Goal: Information Seeking & Learning: Check status

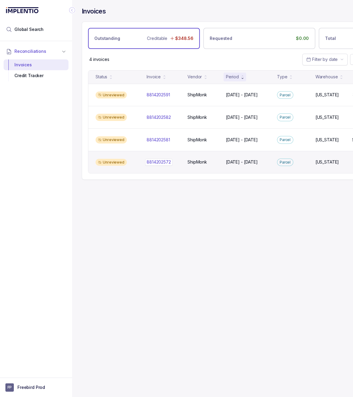
click at [159, 160] on p "8814202572" at bounding box center [158, 162] width 27 height 7
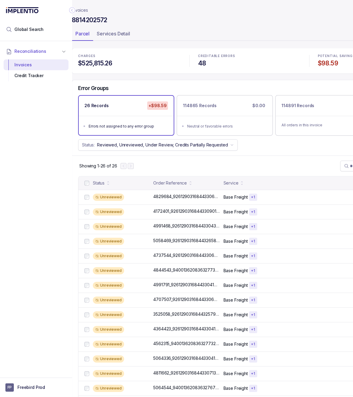
scroll to position [0, 8]
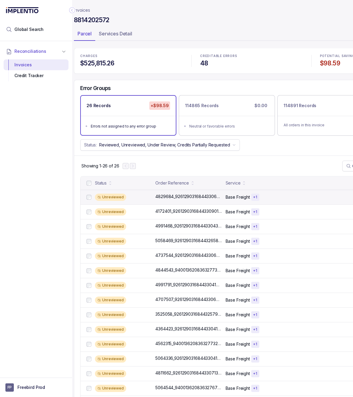
click at [167, 200] on div "Unreviewed 4829684_9261290316844330698569 4829684_9261290316844330698569 Base F…" at bounding box center [251, 197] width 342 height 15
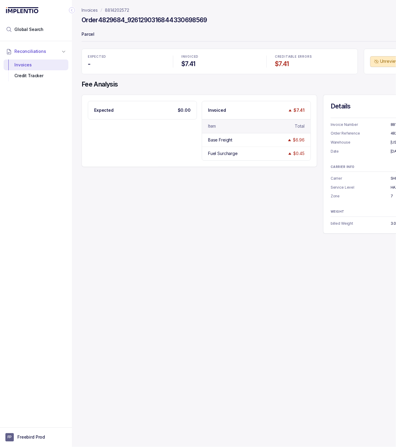
click at [73, 9] on icon "Collapse Icon" at bounding box center [72, 10] width 6 height 6
click at [95, 10] on p "Invoices" at bounding box center [90, 10] width 16 height 6
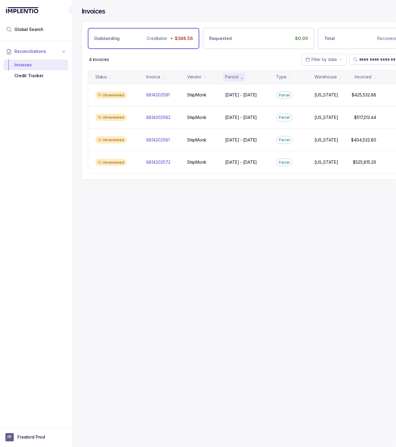
click at [74, 11] on icon "Collapse Icon" at bounding box center [72, 10] width 6 height 6
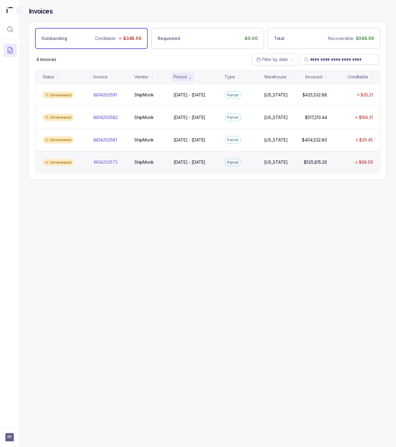
click at [110, 163] on p "8814202572" at bounding box center [105, 162] width 27 height 7
click at [115, 162] on p "8814202572" at bounding box center [105, 162] width 27 height 7
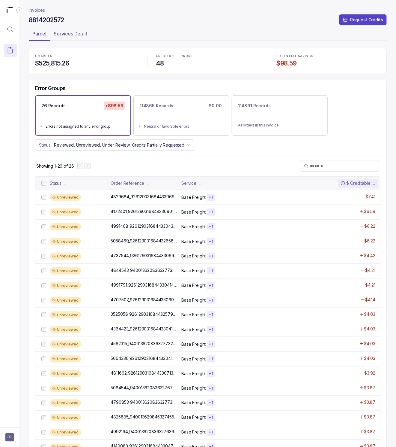
click at [38, 5] on header "Invoices 8814202572 Request Credits Parcel Services Detail" at bounding box center [208, 24] width 358 height 48
click at [38, 8] on p "Invoices" at bounding box center [37, 10] width 16 height 6
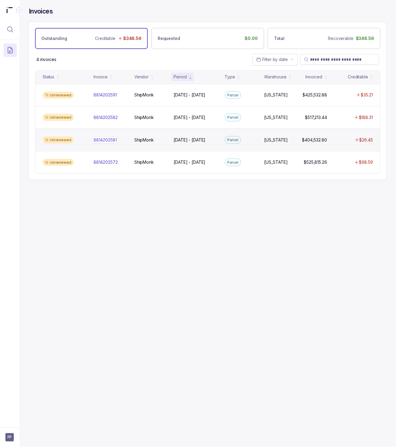
click at [112, 139] on p "8814202581" at bounding box center [105, 140] width 26 height 7
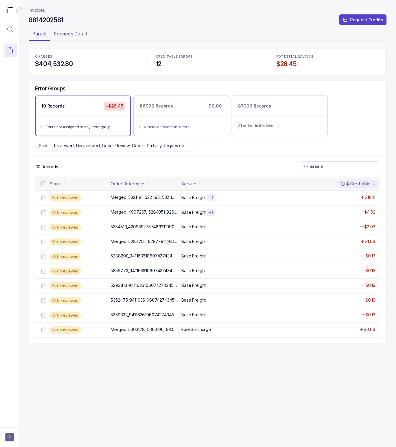
click at [38, 10] on p "Invoices" at bounding box center [37, 10] width 16 height 6
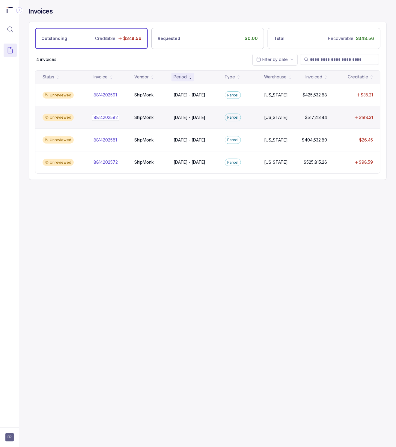
click at [100, 116] on div "8814202582 8814202582" at bounding box center [106, 117] width 24 height 6
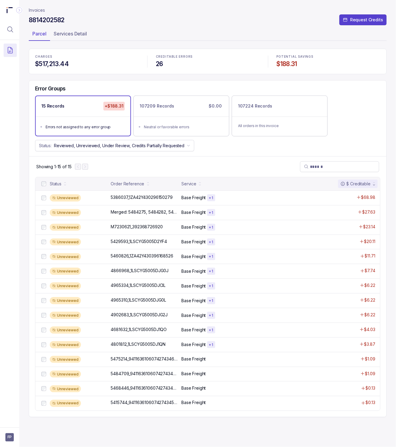
click at [39, 8] on p "Invoices" at bounding box center [37, 10] width 16 height 6
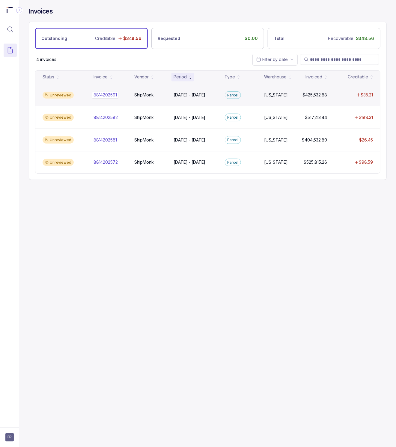
click at [97, 94] on div "8814202591 8814202591" at bounding box center [105, 95] width 23 height 6
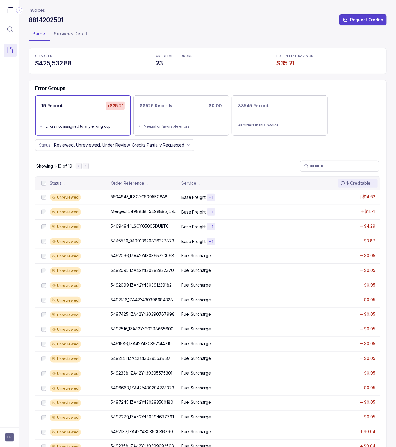
click at [40, 10] on p "Invoices" at bounding box center [37, 10] width 16 height 6
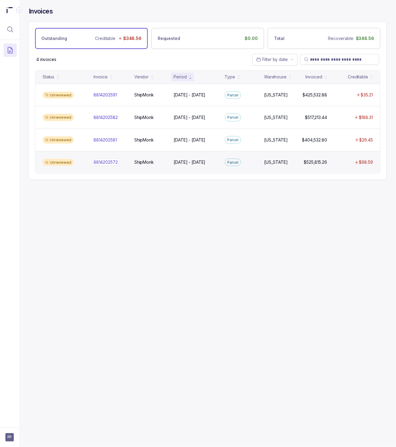
click at [111, 160] on p "8814202572" at bounding box center [105, 162] width 27 height 7
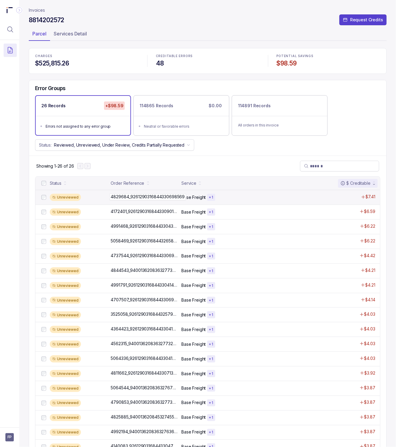
click at [120, 196] on p "4829684_9261290316844330698569" at bounding box center [148, 196] width 77 height 7
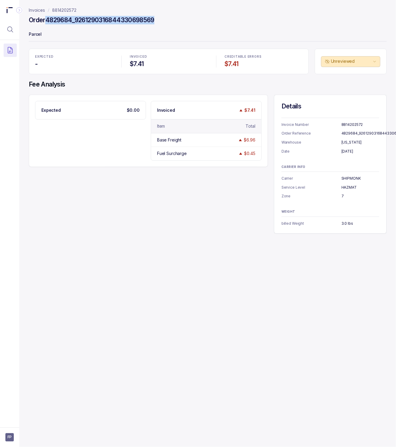
drag, startPoint x: 170, startPoint y: 20, endPoint x: 48, endPoint y: 22, distance: 122.2
click at [48, 22] on div "Order 4829684_9261290316844330698569" at bounding box center [208, 21] width 358 height 11
copy h4 "4829684_9261290316844330698569"
